Goal: Find specific page/section: Find specific page/section

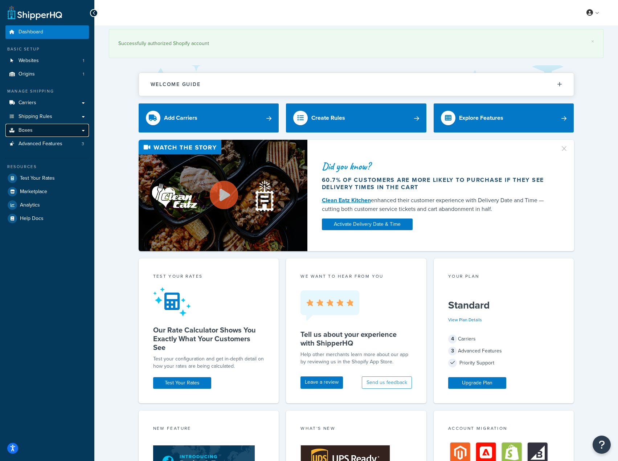
click at [26, 129] on span "Boxes" at bounding box center [26, 130] width 14 height 6
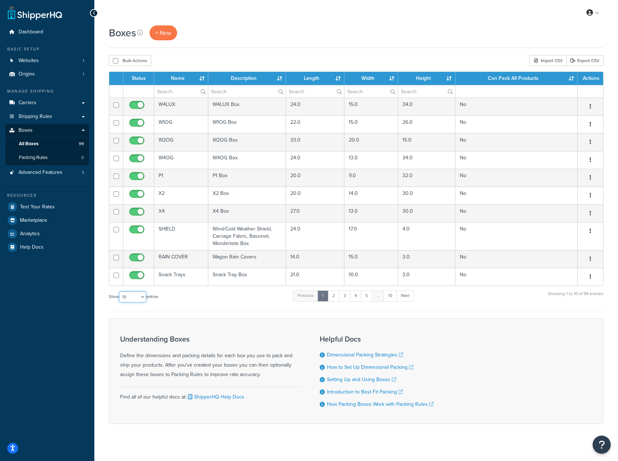
click at [142, 300] on select "10 15 25 50 100 1000" at bounding box center [132, 296] width 27 height 11
select select "100"
click at [120, 292] on select "10 15 25 50 100 1000" at bounding box center [132, 296] width 27 height 11
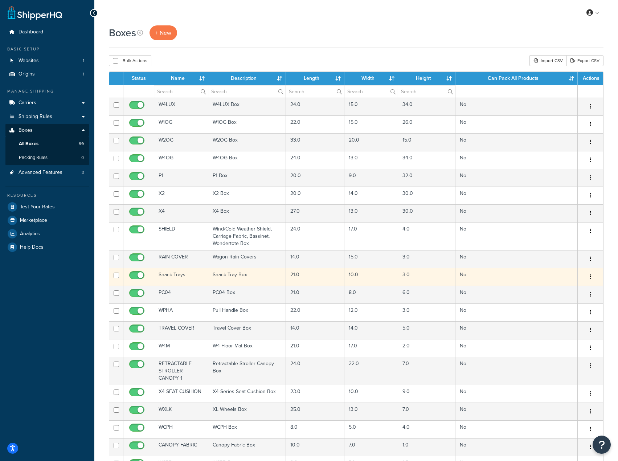
scroll to position [6, 0]
